Goal: Information Seeking & Learning: Find specific fact

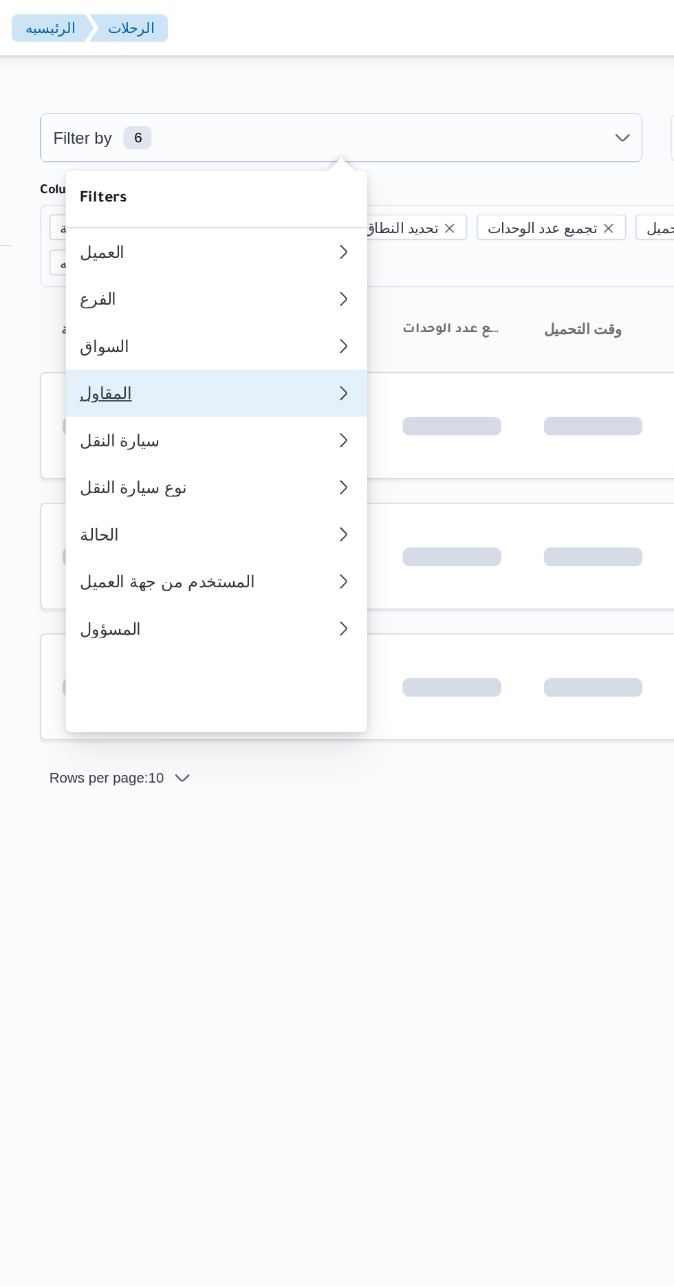
click at [276, 235] on div "المقاول" at bounding box center [273, 229] width 143 height 11
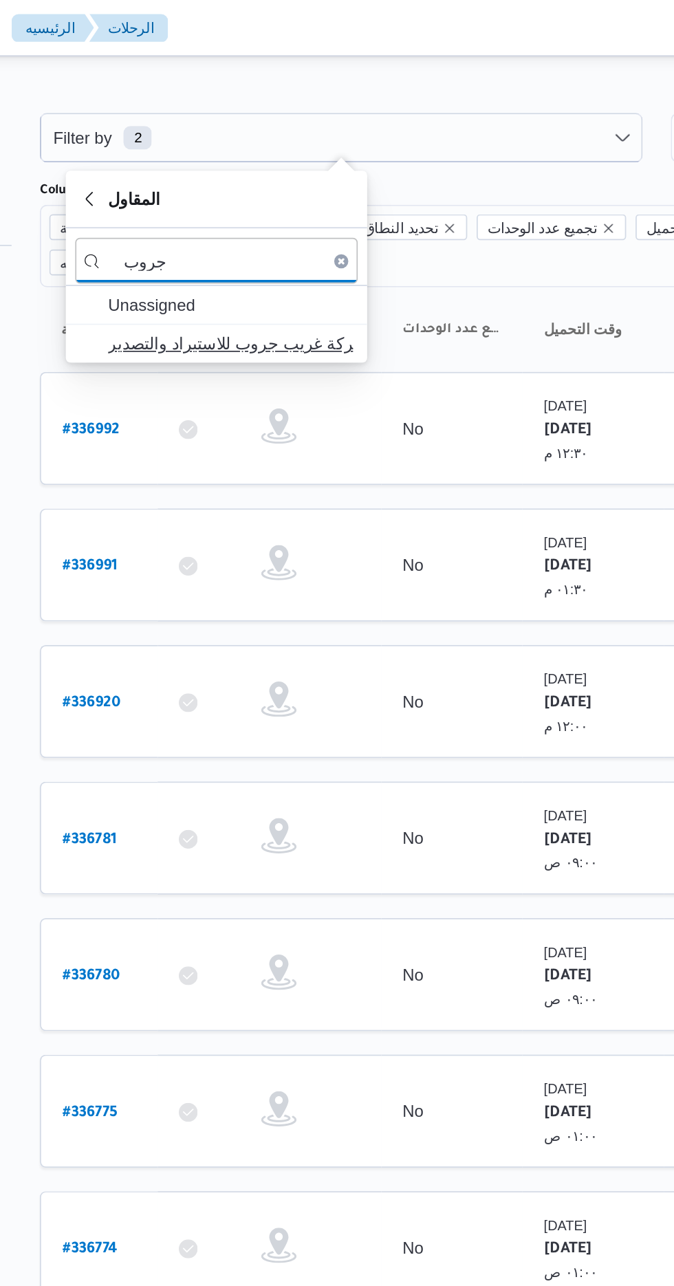
type input "جروب"
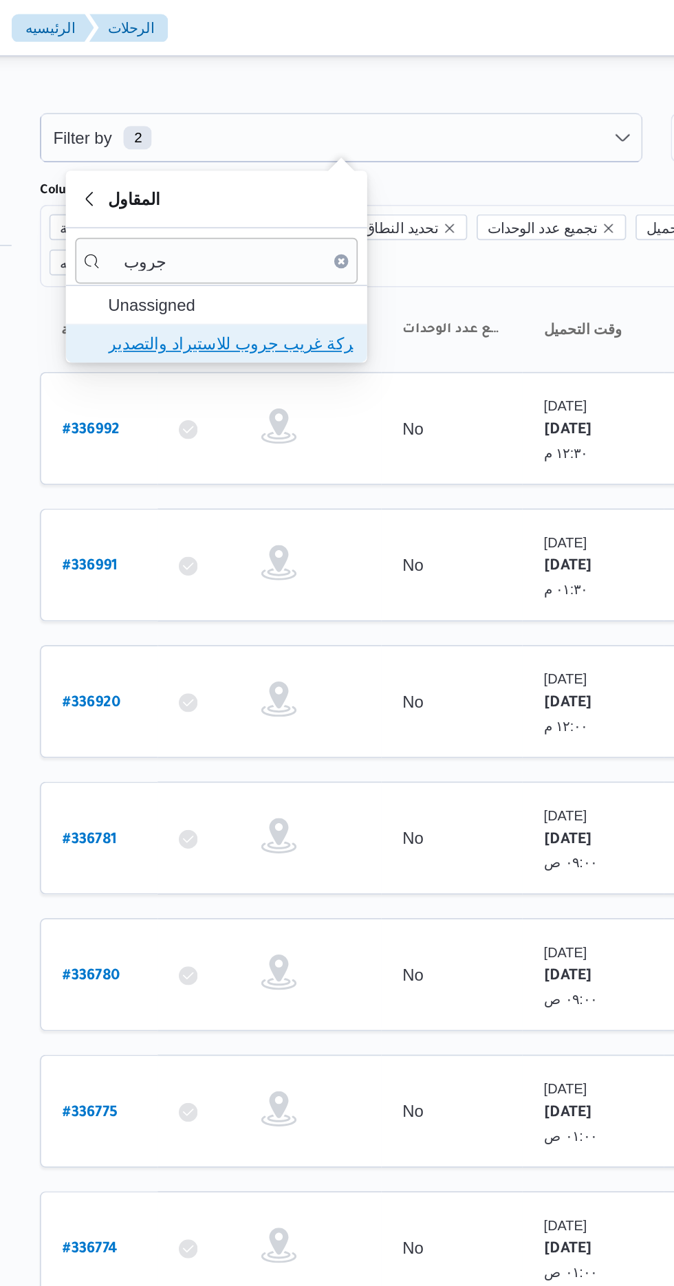
click at [327, 195] on span "شركة غريب جروب للاستيراد والتصدير" at bounding box center [290, 201] width 143 height 17
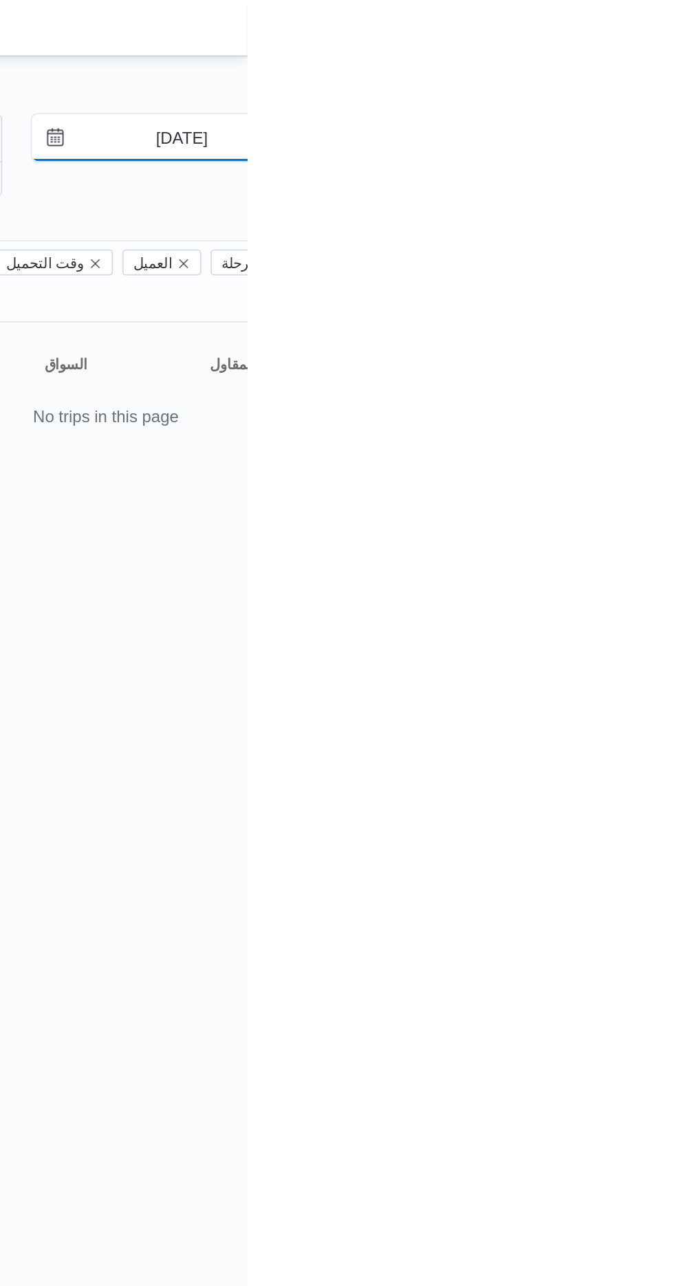
click at [639, 84] on input "[DATE]" at bounding box center [626, 81] width 156 height 28
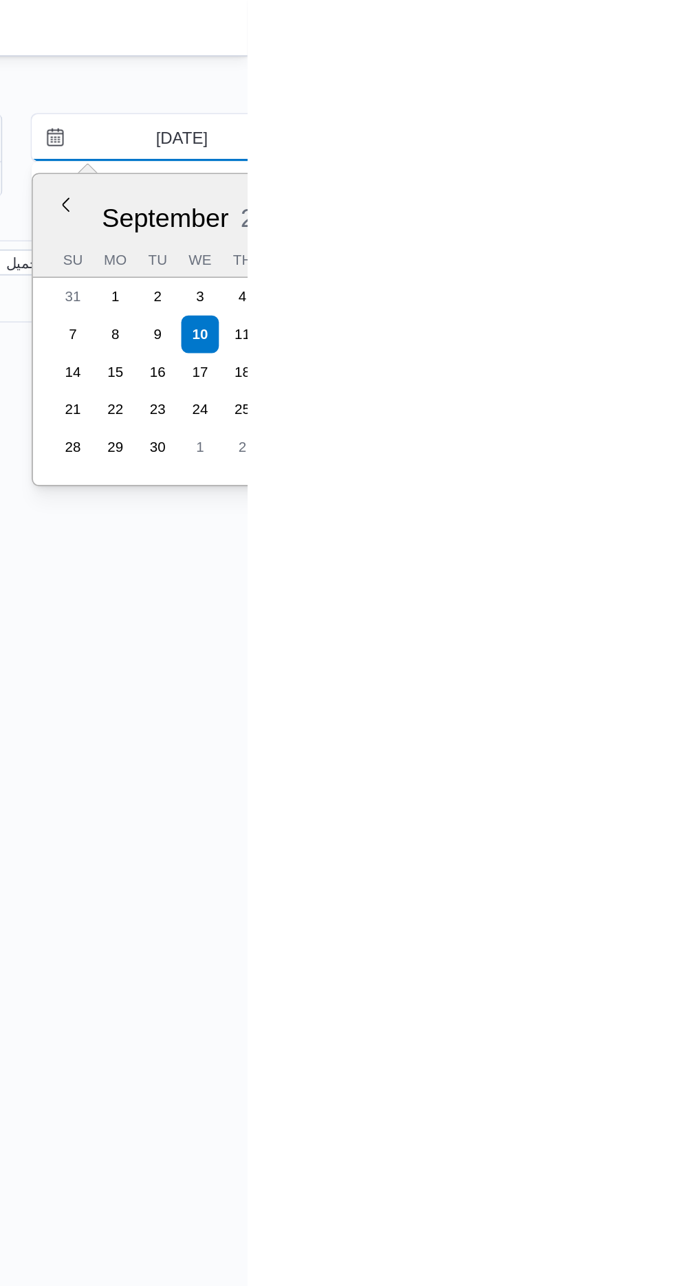
type input "[DATE]"
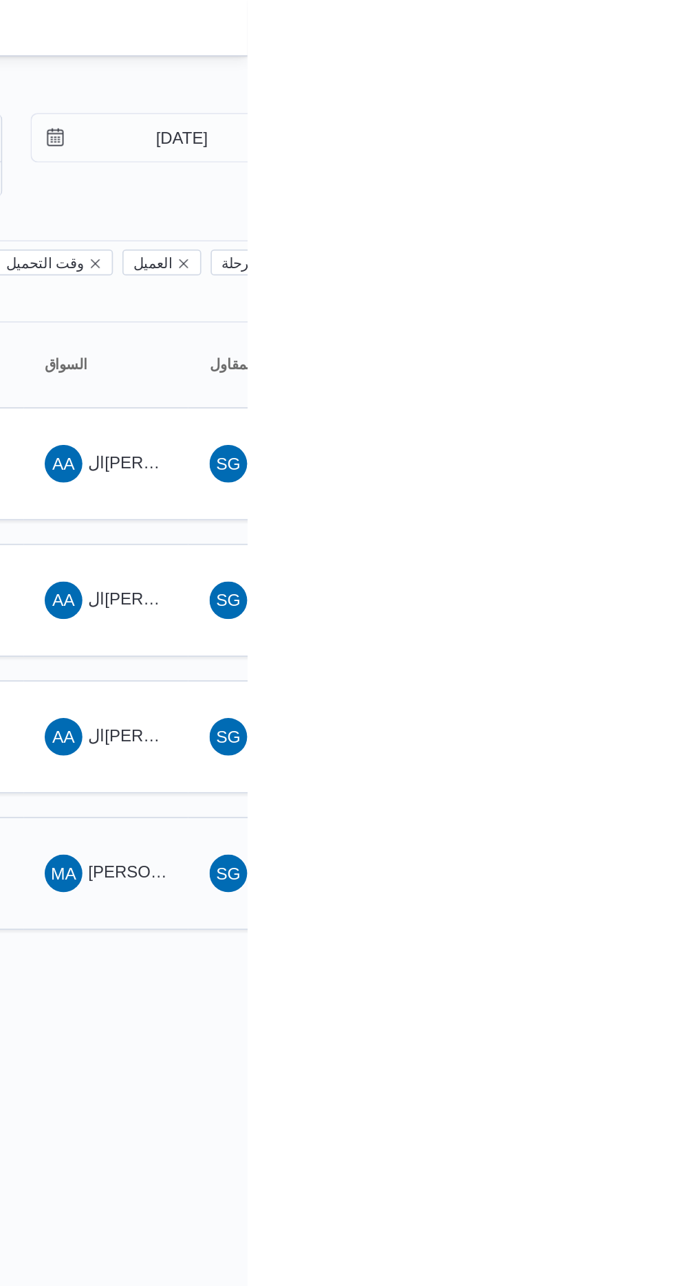
click at [603, 504] on span "[PERSON_NAME]" at bounding box center [620, 509] width 79 height 11
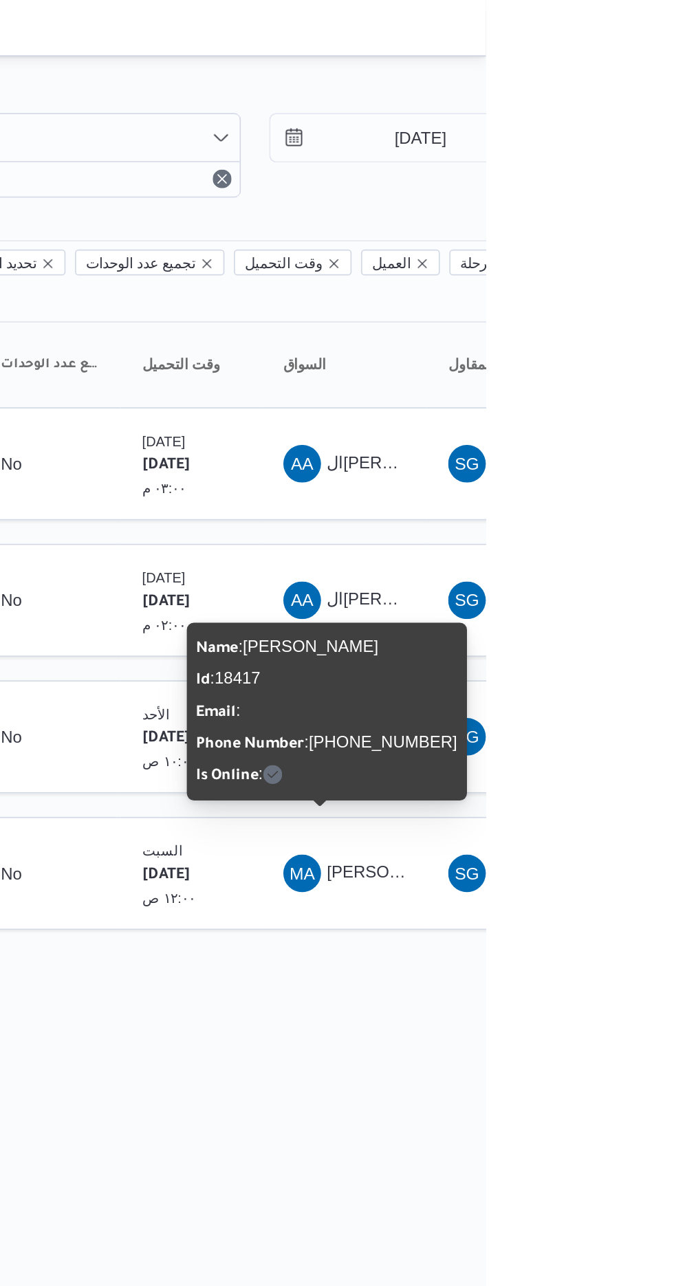
click at [561, 415] on div "Name : [PERSON_NAME] : 18417 Email : Phone Number : [PHONE_NUMBER] Is Online :" at bounding box center [581, 415] width 153 height 93
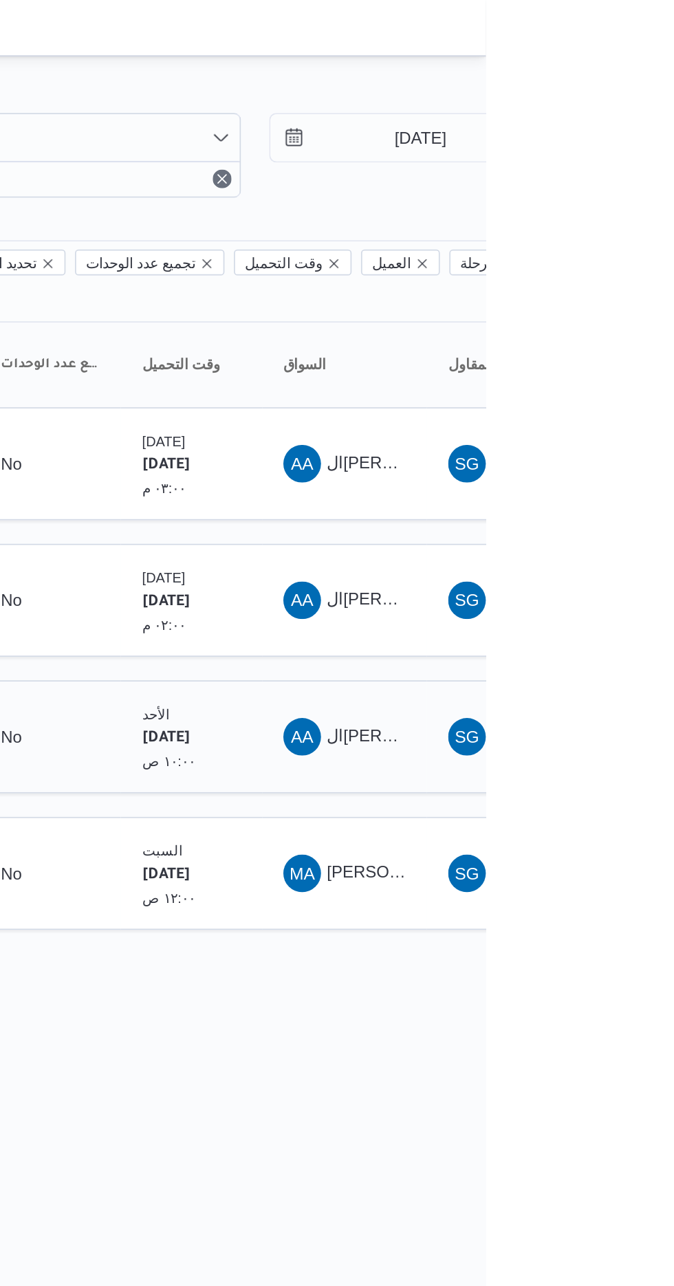
click at [586, 424] on span "ال[PERSON_NAME]" at bounding box center [625, 429] width 89 height 11
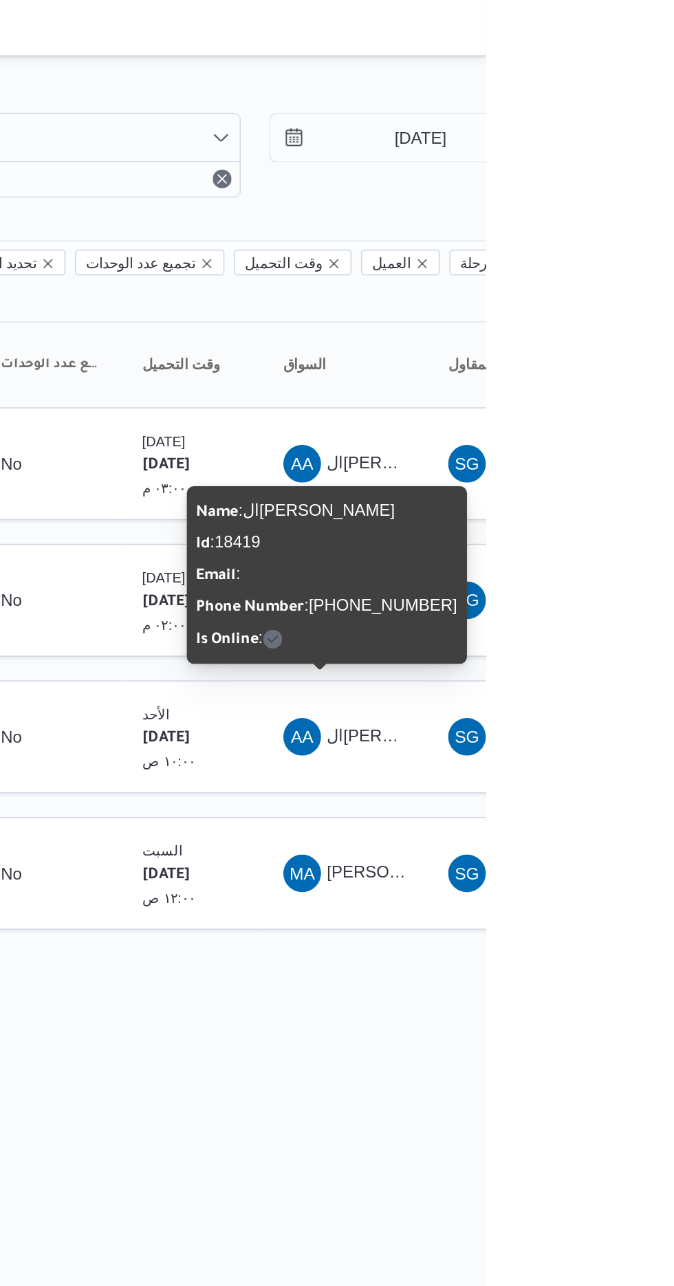
click at [585, 327] on div "Name : ال[PERSON_NAME] : 18419 Email : Phone Number : [PHONE_NUMBER] Is Online :" at bounding box center [581, 336] width 153 height 93
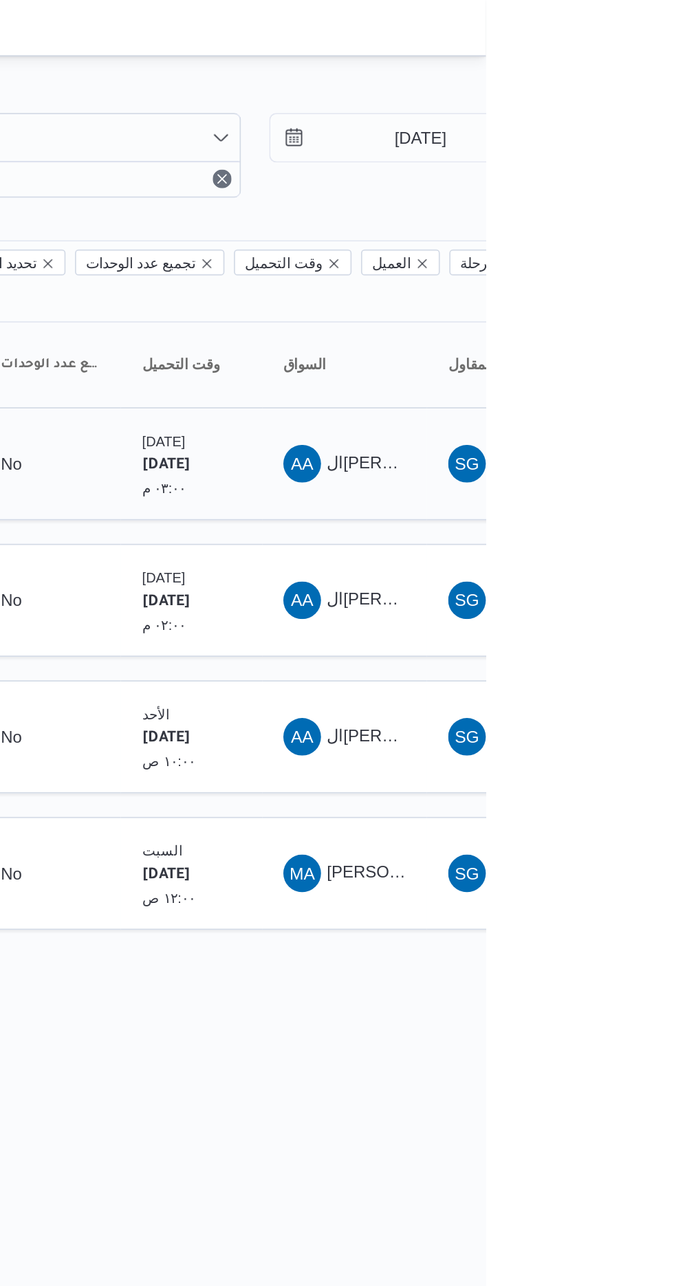
click at [582, 265] on span "ال[PERSON_NAME]" at bounding box center [625, 270] width 89 height 11
